Goal: Task Accomplishment & Management: Manage account settings

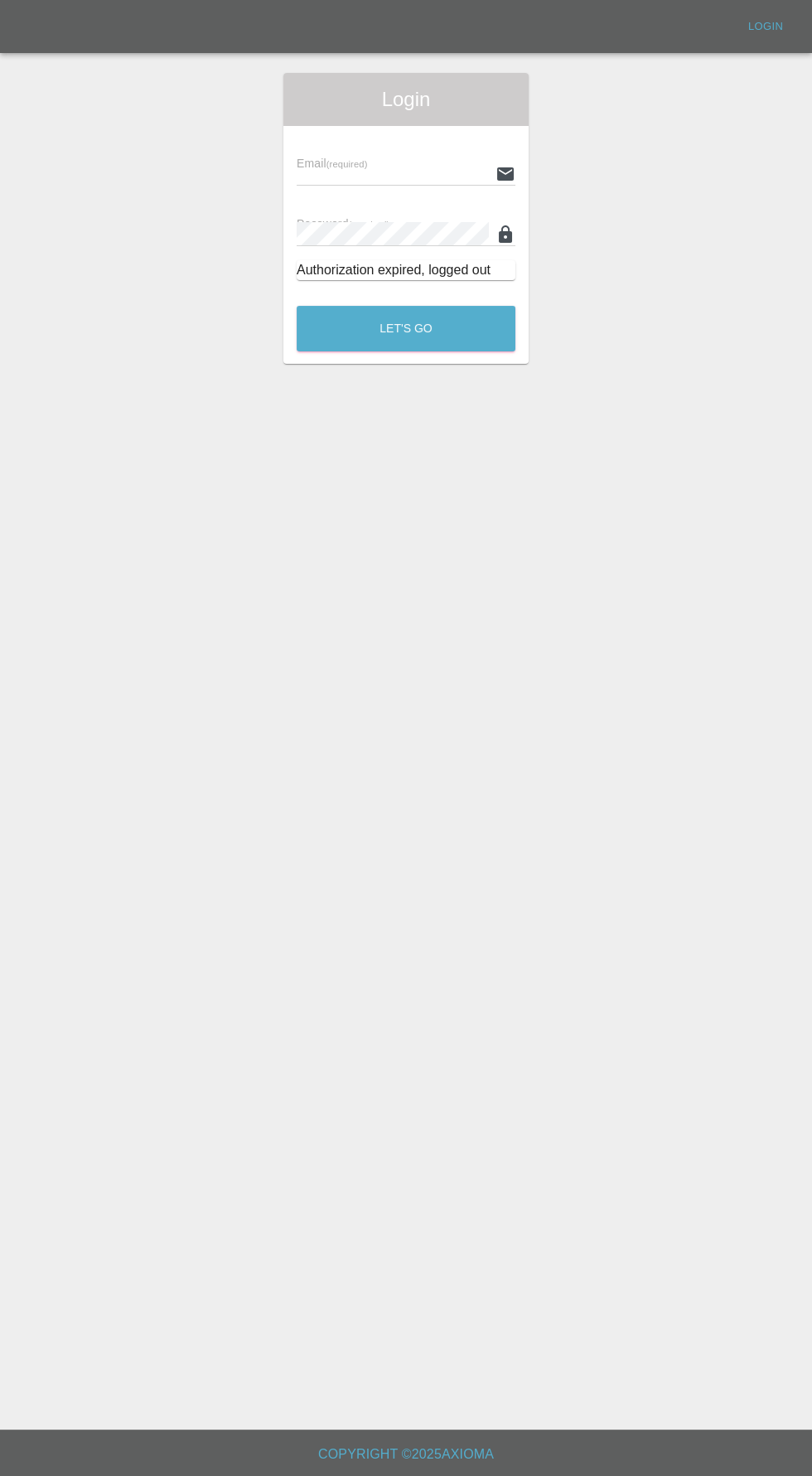
click at [377, 173] on input "text" at bounding box center [392, 174] width 192 height 24
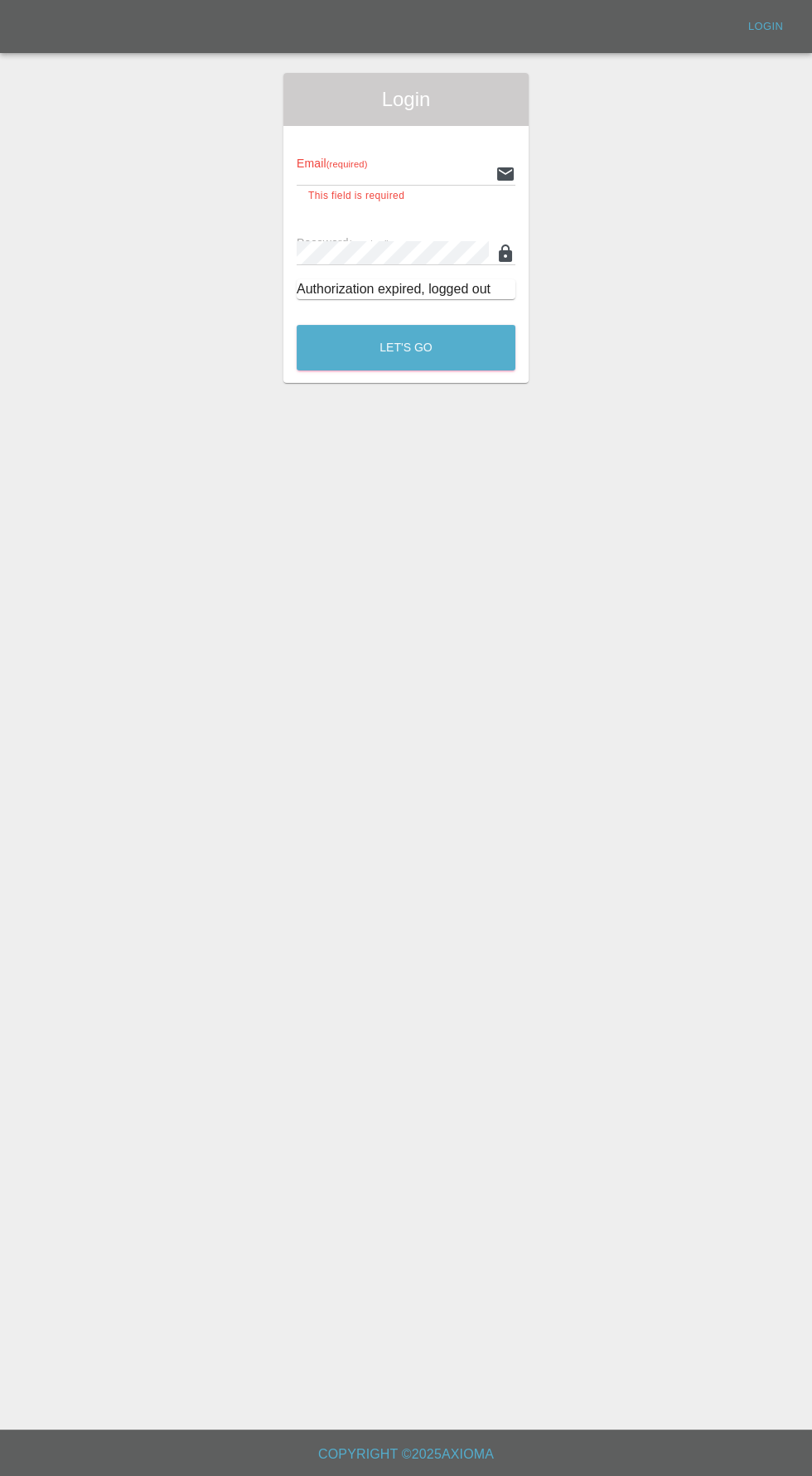
type input "[EMAIL_ADDRESS][DOMAIN_NAME]"
click at [297, 325] on button "Let's Go" at bounding box center [406, 347] width 219 height 46
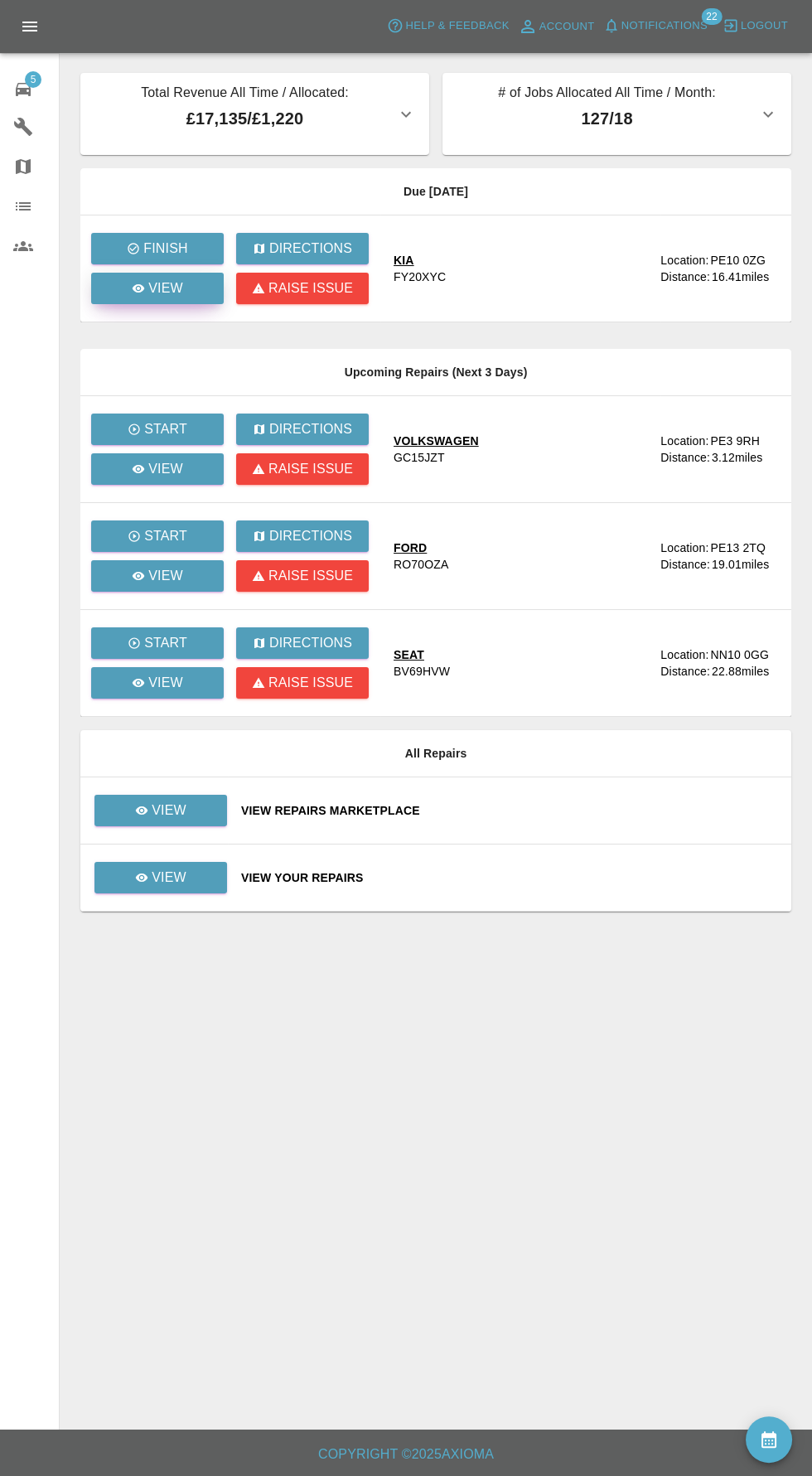
click at [165, 287] on p "View" at bounding box center [165, 288] width 35 height 20
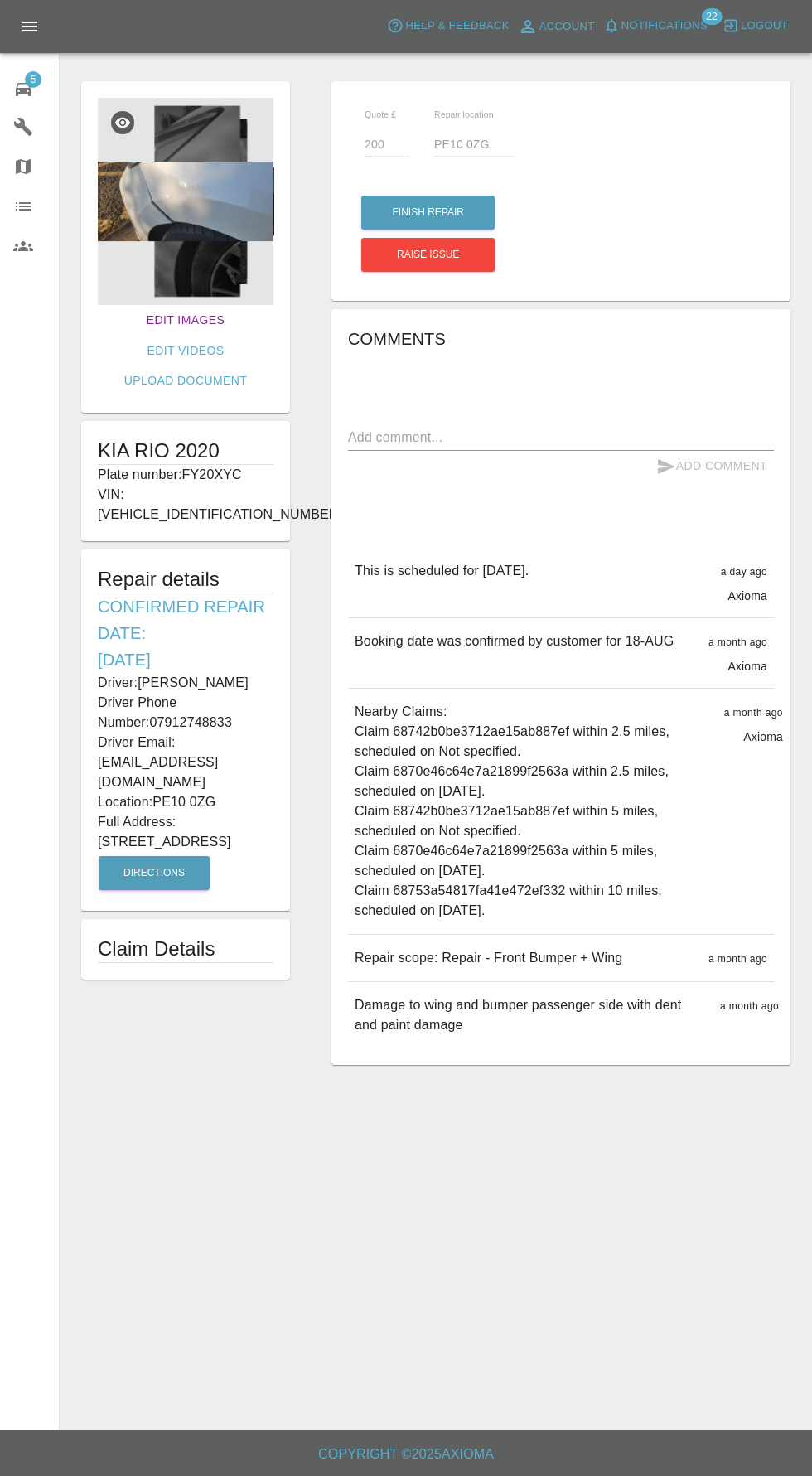
click at [147, 319] on link "Edit Images" at bounding box center [185, 320] width 91 height 31
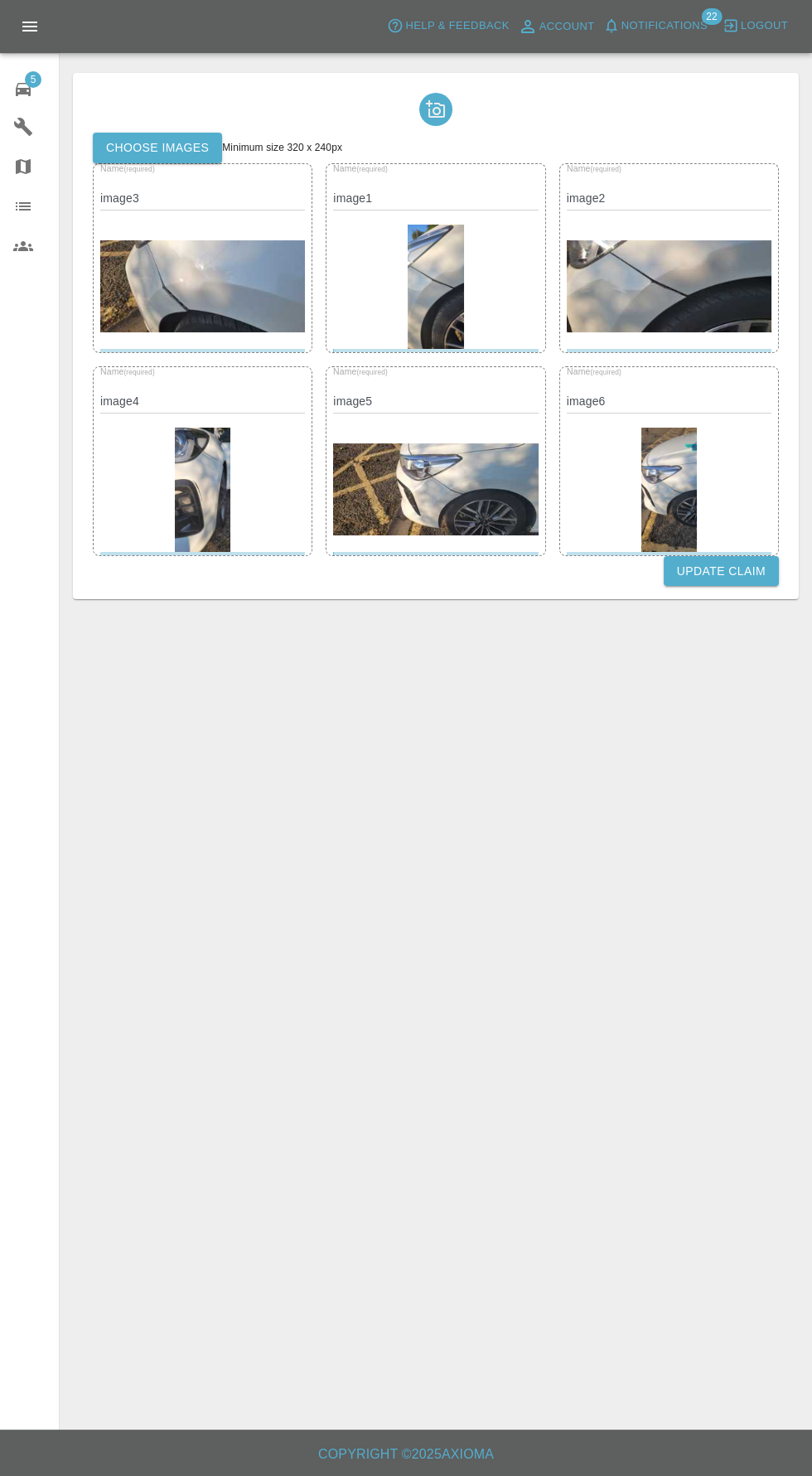
click at [158, 147] on label "Choose images" at bounding box center [158, 147] width 130 height 31
click at [0, 0] on input "Choose images" at bounding box center [0, 0] width 0 height 0
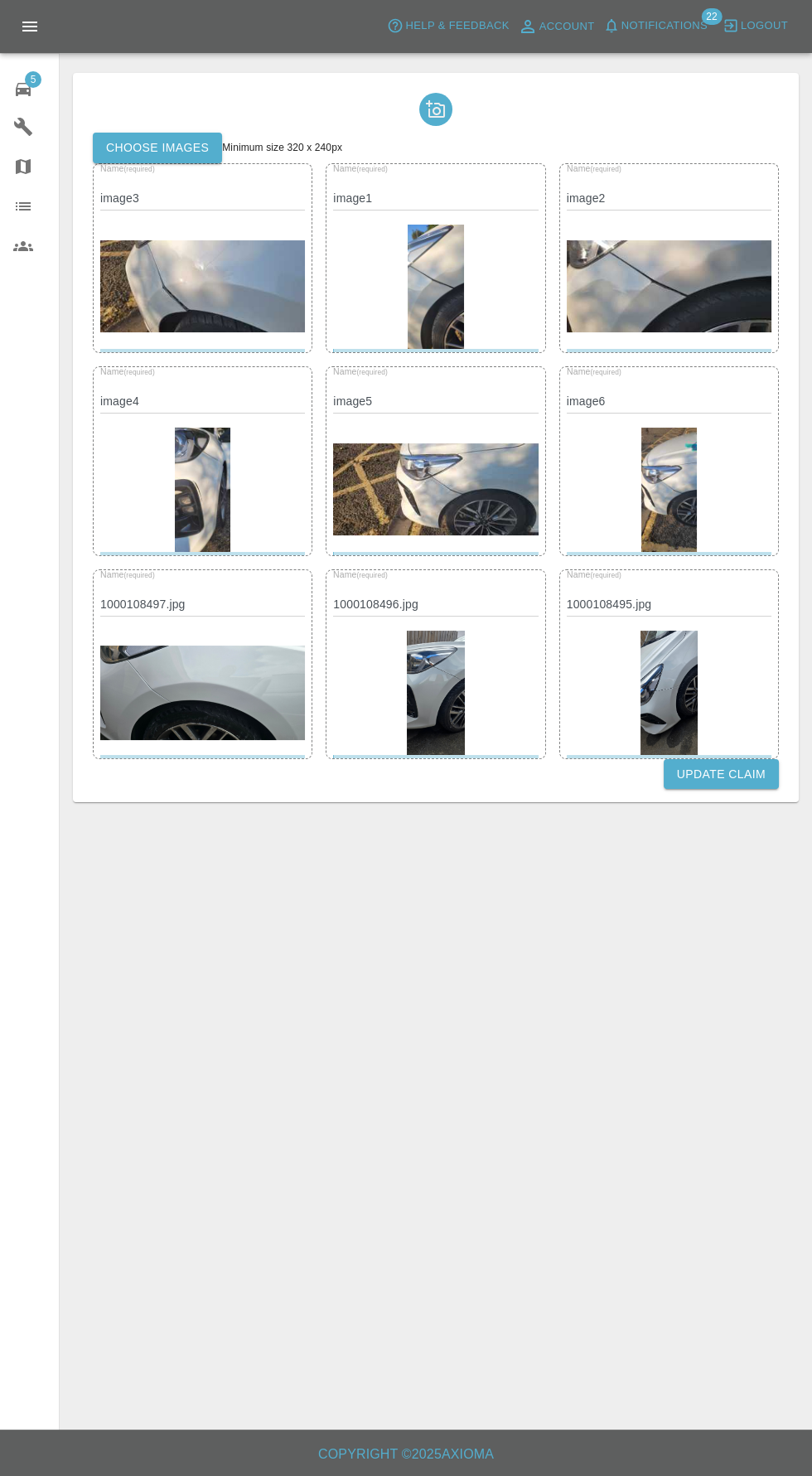
click at [766, 770] on button "Update Claim" at bounding box center [721, 774] width 115 height 31
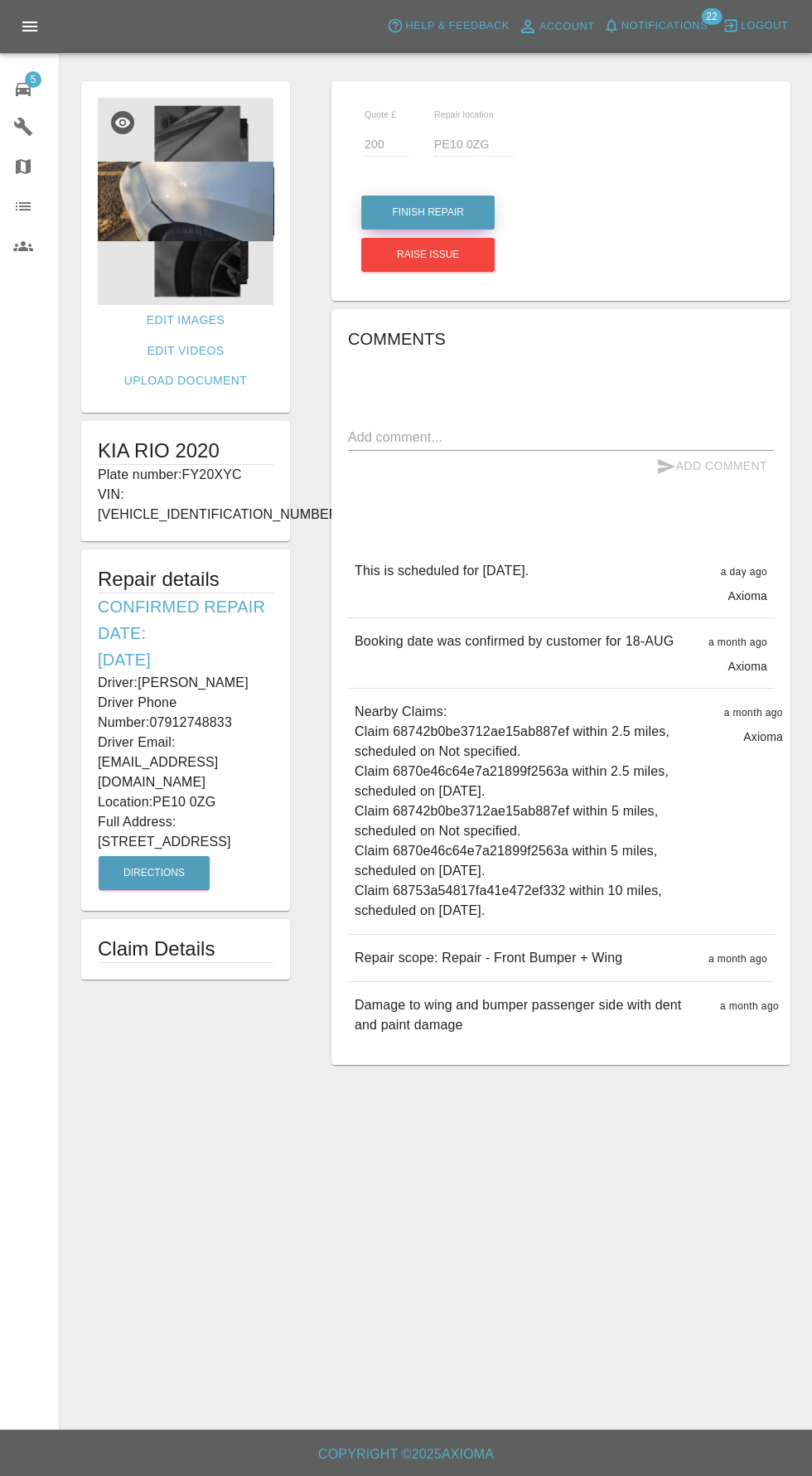
click at [438, 212] on button "Finish Repair" at bounding box center [428, 212] width 133 height 34
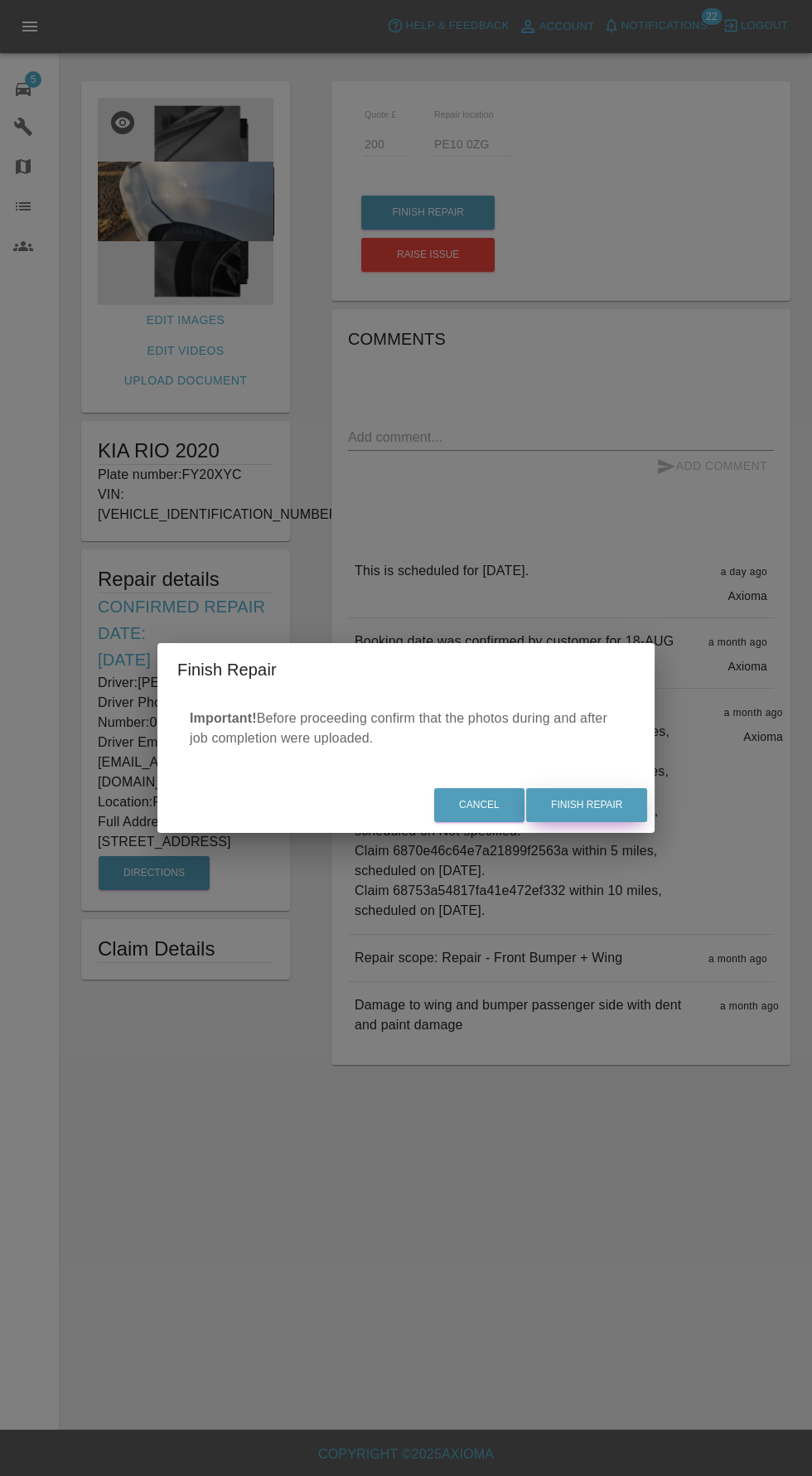
click at [592, 812] on button "Finish Repair" at bounding box center [586, 805] width 121 height 34
click at [611, 799] on div "Cancel Finish Repair" at bounding box center [406, 805] width 497 height 55
